Goal: Task Accomplishment & Management: Manage account settings

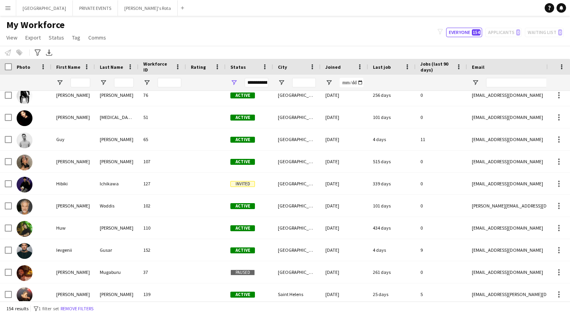
scroll to position [1165, 0]
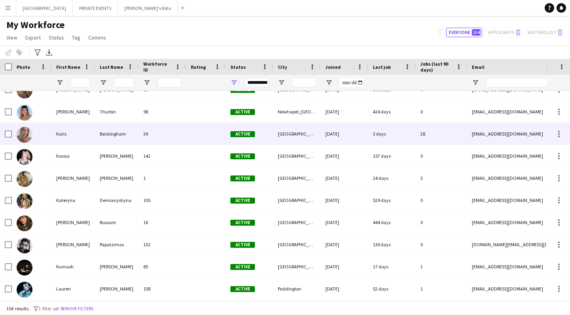
click at [67, 129] on div "Karis" at bounding box center [73, 134] width 44 height 22
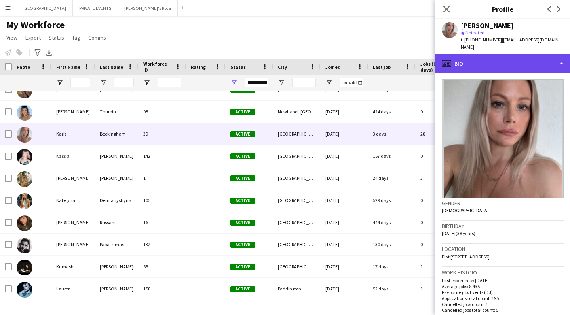
click at [451, 60] on icon at bounding box center [446, 63] width 9 height 7
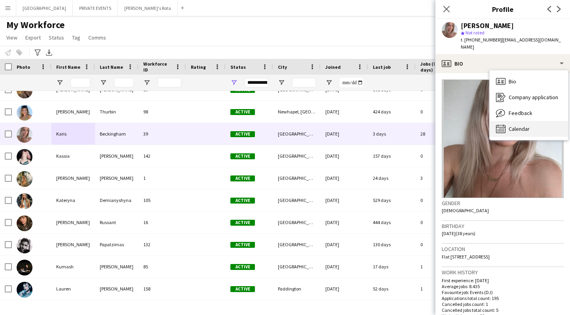
click at [518, 125] on span "Calendar" at bounding box center [519, 128] width 21 height 7
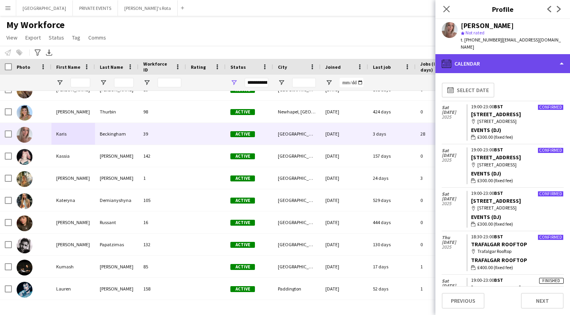
click at [447, 59] on icon at bounding box center [446, 63] width 9 height 9
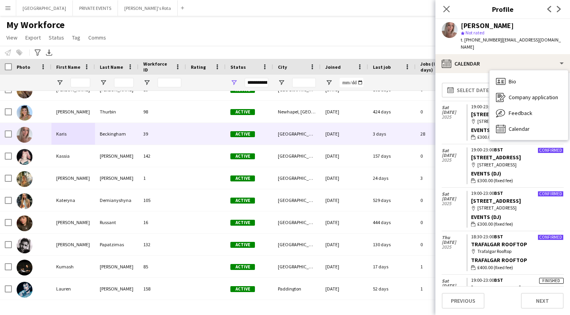
click at [426, 37] on div "My Workforce View Views Default view New view Update view Delete view Edit name…" at bounding box center [285, 32] width 570 height 27
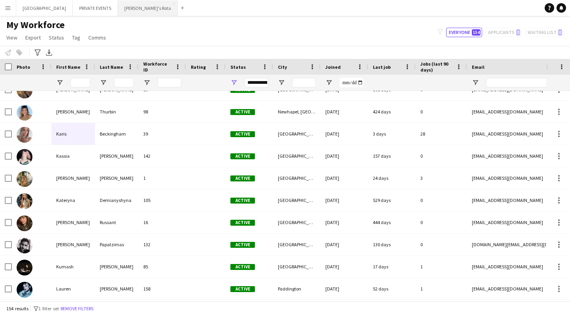
click at [118, 7] on button "[PERSON_NAME]'s Rota Close" at bounding box center [148, 7] width 60 height 15
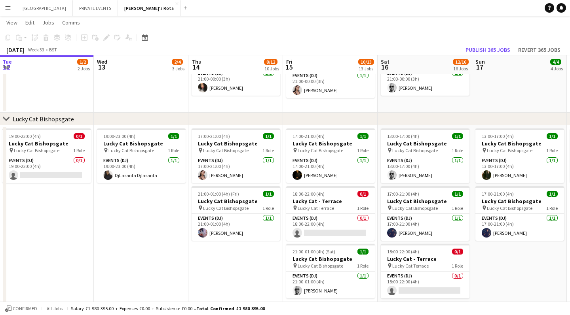
scroll to position [0, 390]
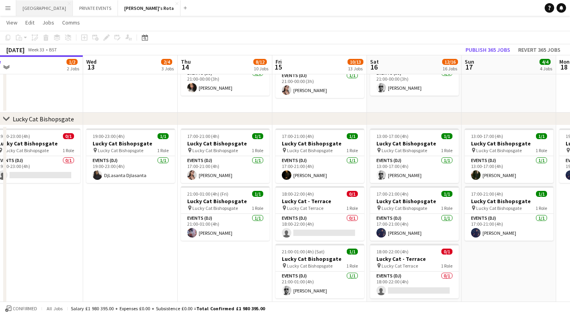
click at [36, 6] on button "MIAMI Close" at bounding box center [44, 7] width 57 height 15
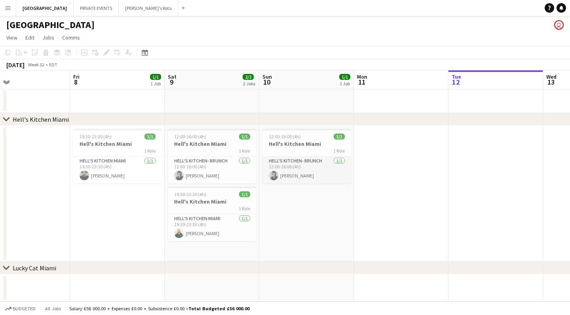
scroll to position [0, 212]
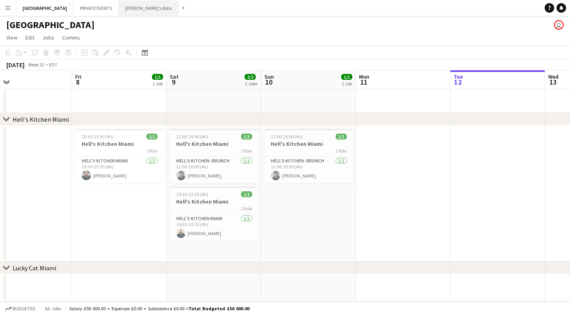
click at [119, 9] on button "[PERSON_NAME]'s Rota Close" at bounding box center [149, 7] width 60 height 15
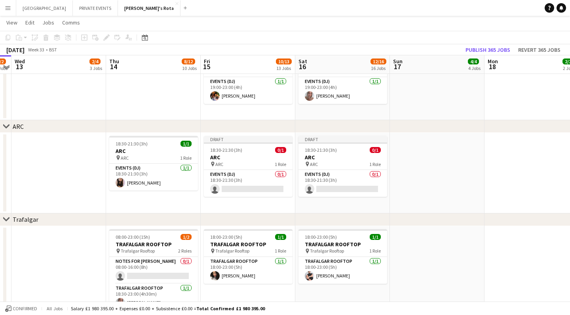
scroll to position [1223, 0]
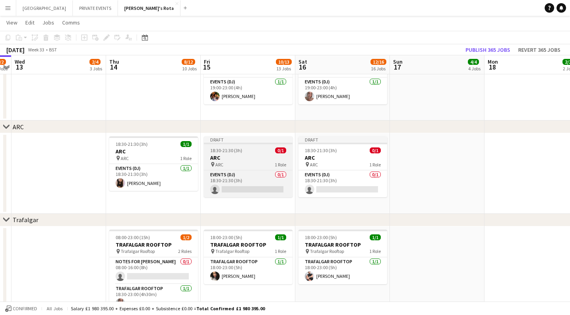
click at [254, 149] on div "18:30-21:30 (3h) 0/1" at bounding box center [248, 151] width 89 height 6
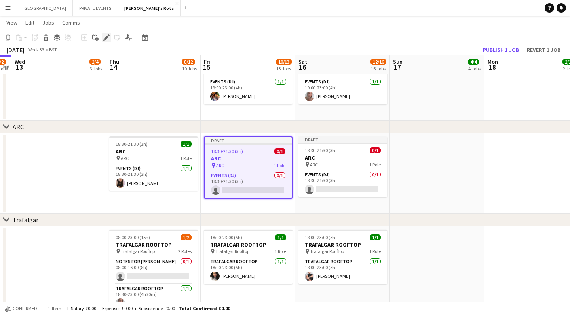
click at [108, 36] on icon at bounding box center [106, 38] width 4 height 4
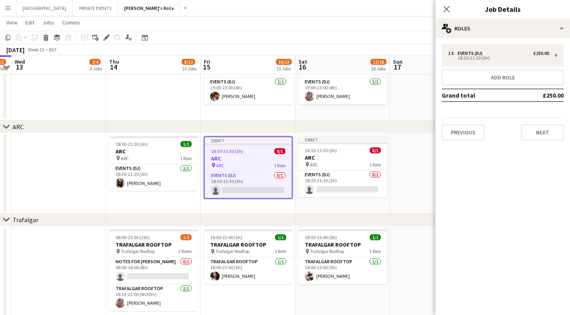
click at [404, 147] on app-date-cell at bounding box center [437, 173] width 95 height 81
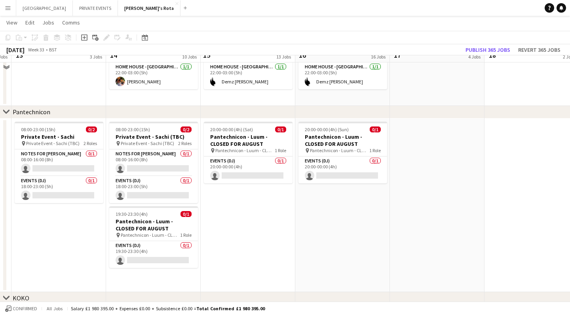
scroll to position [802, 0]
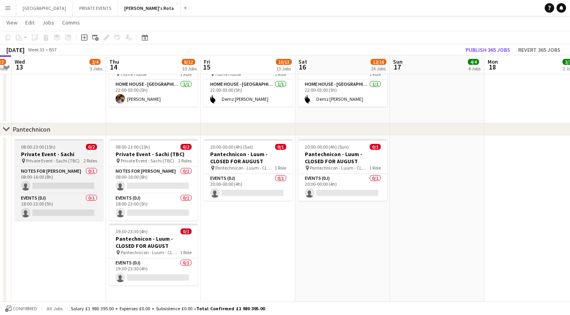
click at [70, 151] on h3 "Private Event - Sachi" at bounding box center [59, 154] width 89 height 7
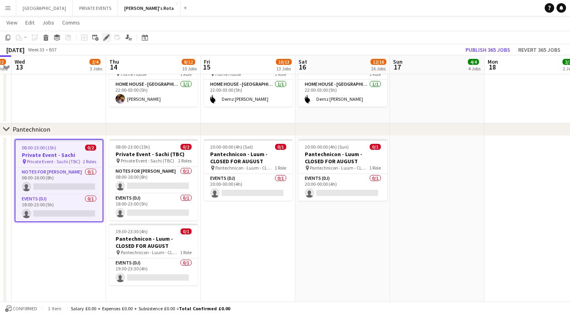
click at [106, 34] on div "Edit" at bounding box center [106, 37] width 9 height 9
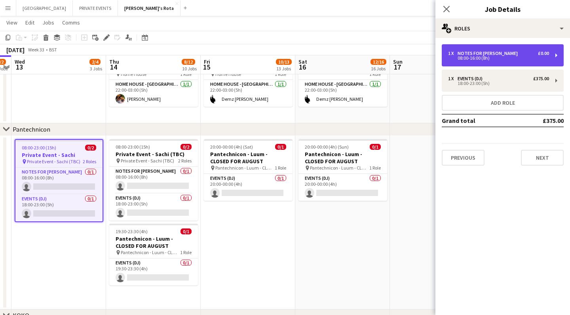
click at [511, 59] on div "08:00-16:00 (8h)" at bounding box center [498, 58] width 101 height 4
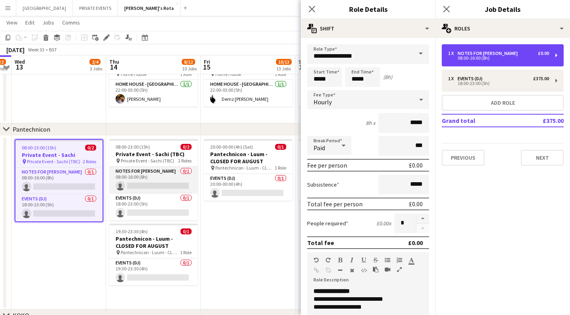
scroll to position [0, 0]
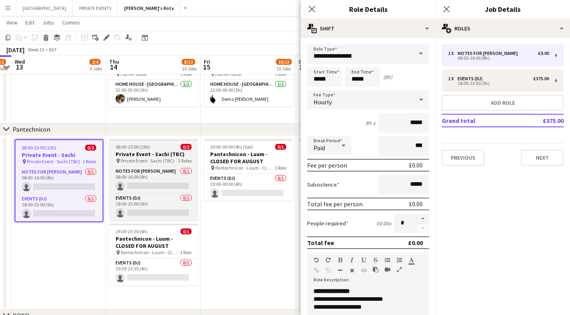
click at [154, 150] on div "08:00-23:00 (15h) 0/2" at bounding box center [153, 147] width 89 height 6
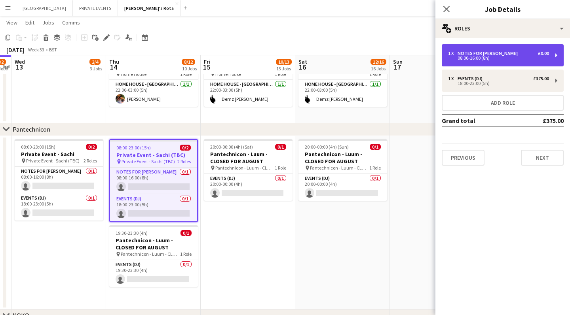
click at [488, 54] on div "Notes for [PERSON_NAME]" at bounding box center [489, 54] width 63 height 6
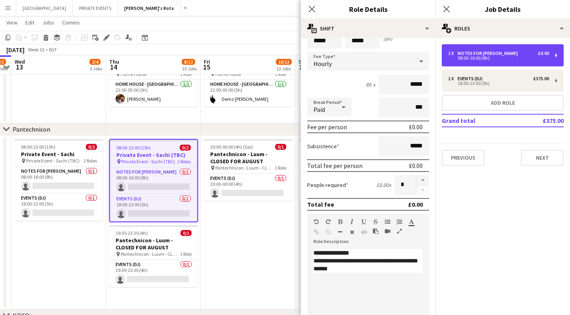
scroll to position [41, 0]
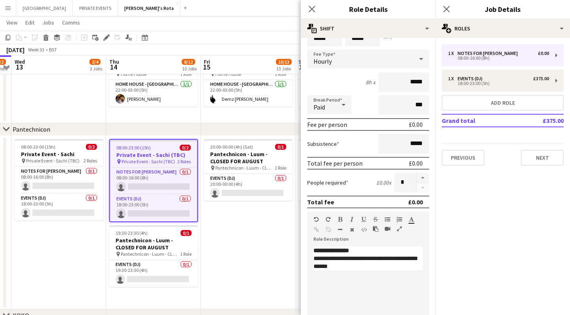
click at [232, 241] on app-date-cell "20:00-00:00 (4h) (Sat) 0/1 Pantechnicon - Luum - CLOSED FOR AUGUST pin [GEOGRAP…" at bounding box center [248, 223] width 95 height 174
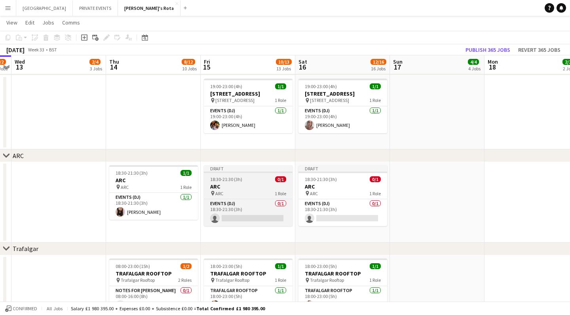
scroll to position [1198, 0]
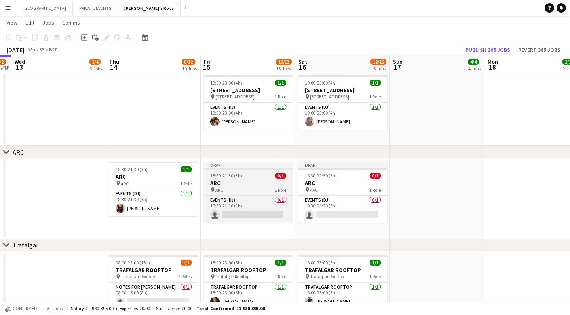
click at [240, 187] on div "pin ARC 1 Role" at bounding box center [248, 190] width 89 height 6
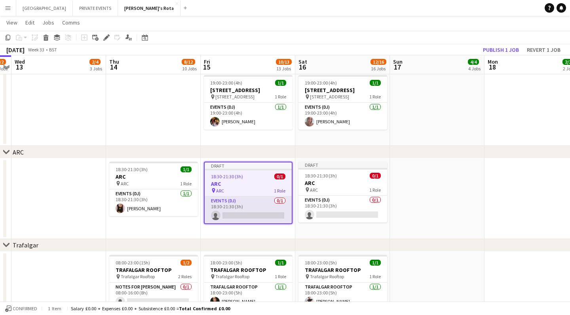
click at [263, 214] on app-card-role "Events (DJ) 0/1 18:30-21:30 (3h) single-neutral-actions" at bounding box center [248, 210] width 87 height 27
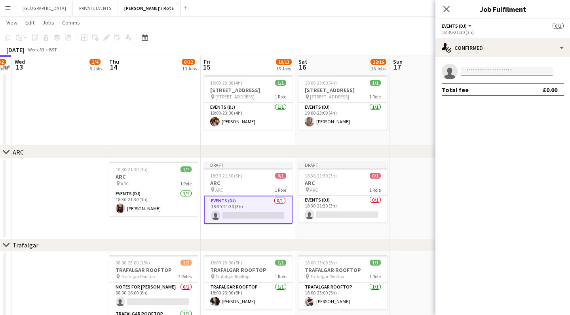
click at [489, 74] on input at bounding box center [507, 71] width 92 height 9
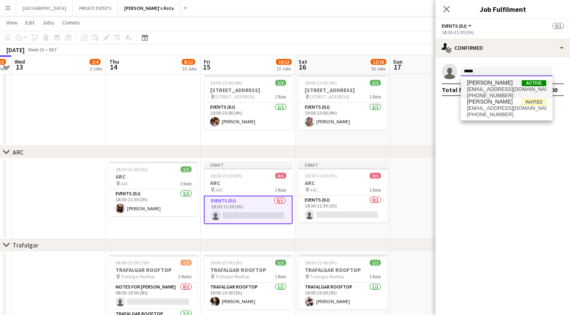
type input "*****"
click at [501, 87] on span "[EMAIL_ADDRESS][DOMAIN_NAME]" at bounding box center [506, 89] width 79 height 6
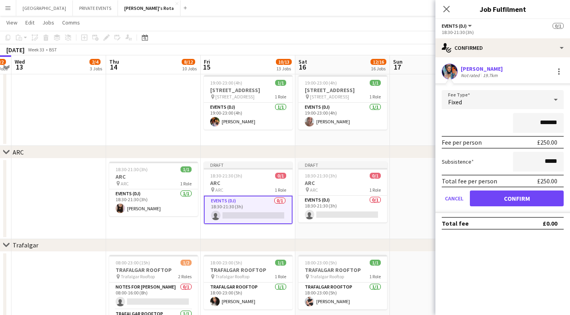
click at [501, 198] on button "Confirm" at bounding box center [517, 199] width 94 height 16
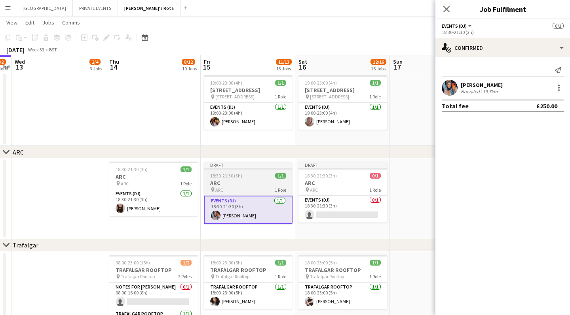
click at [228, 174] on span "18:30-21:30 (3h)" at bounding box center [226, 176] width 32 height 6
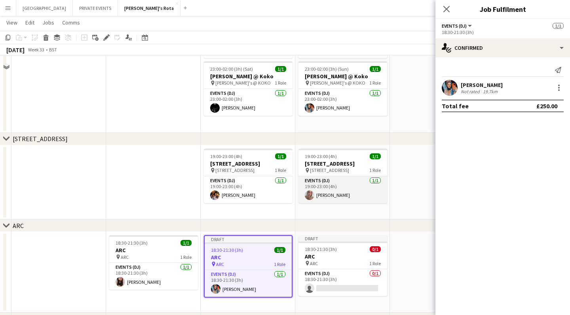
scroll to position [1093, 0]
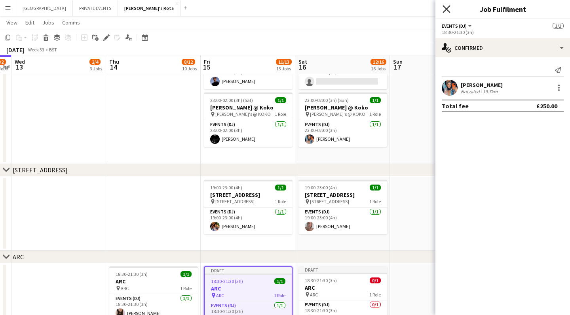
click at [447, 9] on icon at bounding box center [446, 9] width 8 height 8
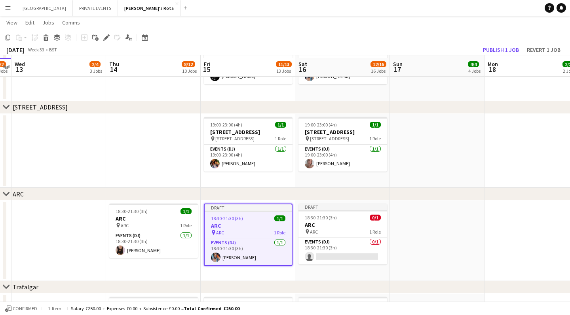
scroll to position [1158, 0]
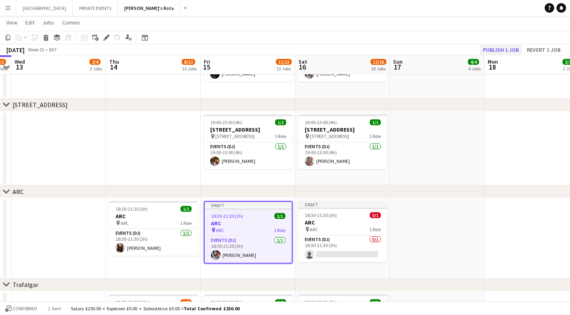
click at [500, 48] on button "Publish 1 job" at bounding box center [501, 50] width 42 height 10
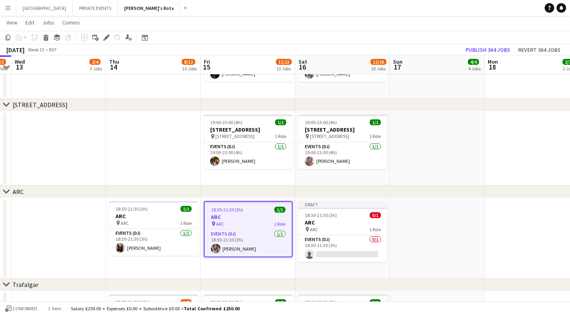
click at [420, 220] on app-date-cell at bounding box center [437, 238] width 95 height 81
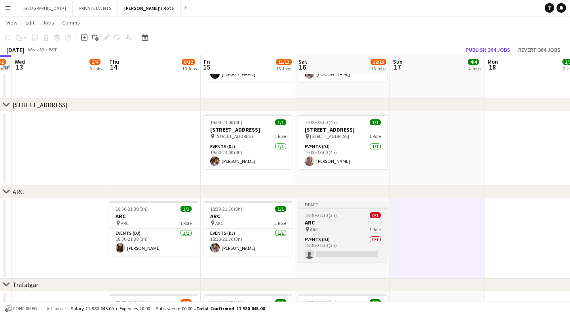
click at [349, 215] on div "18:30-21:30 (3h) 0/1" at bounding box center [342, 216] width 89 height 6
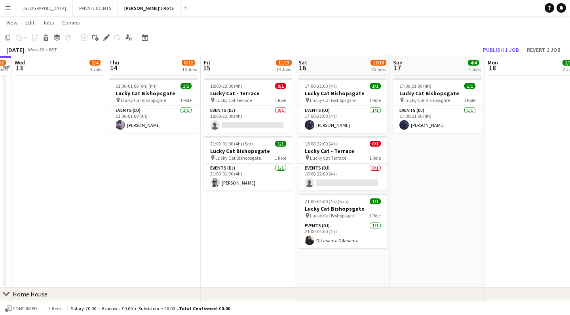
scroll to position [548, 0]
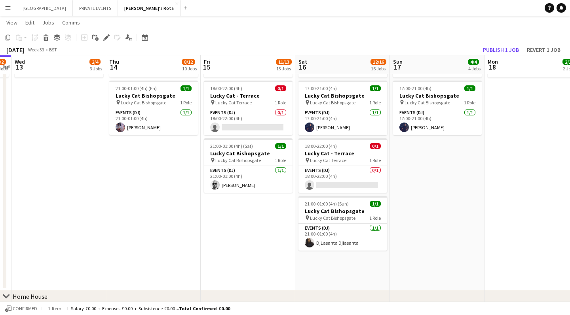
click at [4, 7] on button "Menu" at bounding box center [8, 8] width 16 height 16
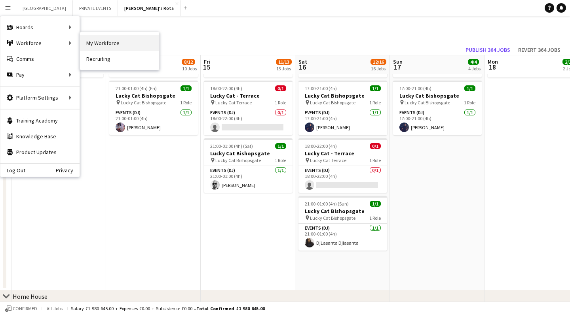
click at [99, 45] on link "My Workforce" at bounding box center [119, 43] width 79 height 16
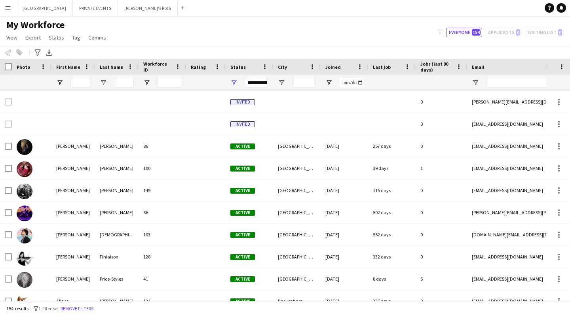
click at [9, 10] on app-icon "Menu" at bounding box center [8, 8] width 6 height 6
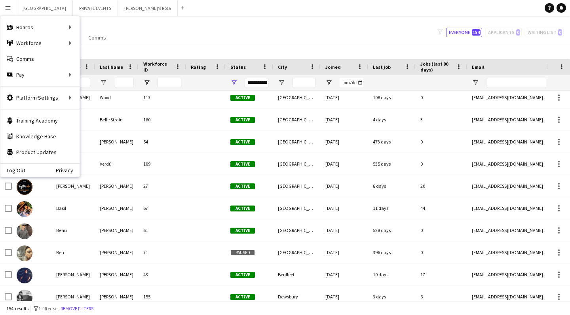
scroll to position [315, 0]
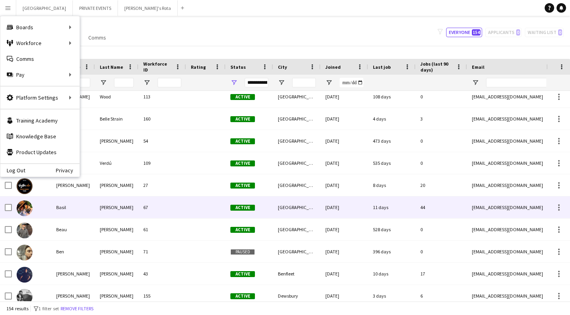
click at [104, 211] on div "[PERSON_NAME]" at bounding box center [117, 208] width 44 height 22
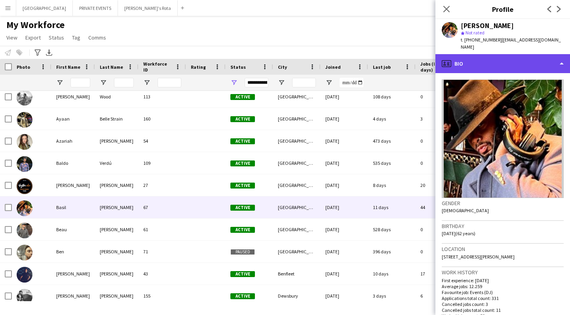
click at [454, 54] on div "profile Bio" at bounding box center [502, 63] width 135 height 19
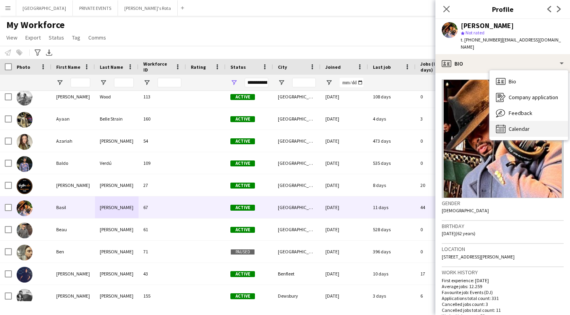
click at [512, 125] on span "Calendar" at bounding box center [519, 128] width 21 height 7
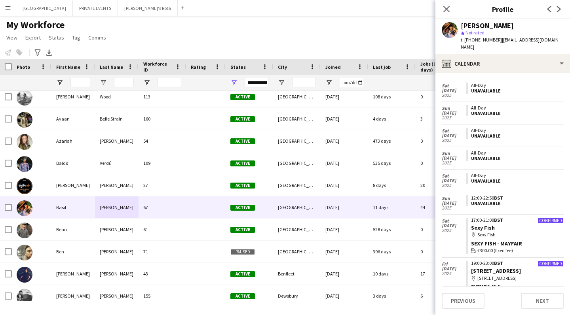
scroll to position [158, 0]
